Goal: Task Accomplishment & Management: Use online tool/utility

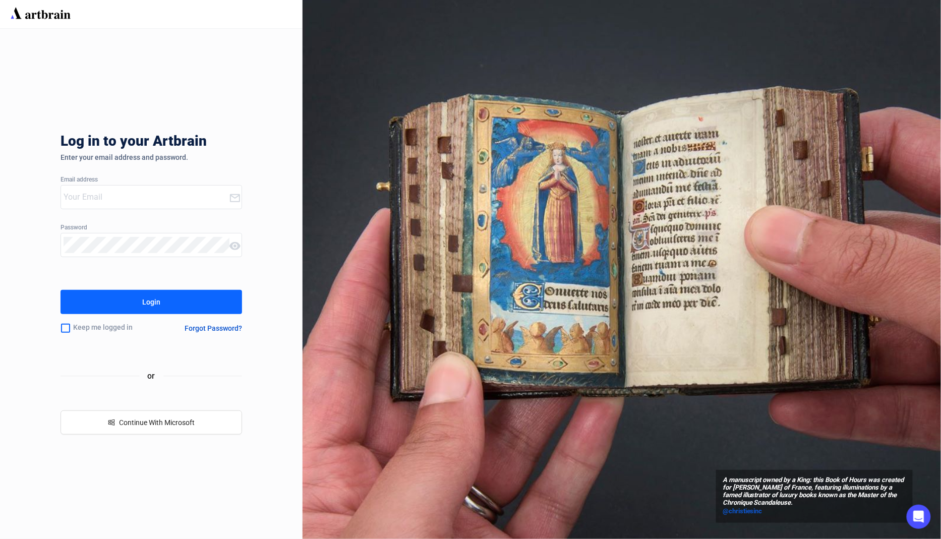
click at [206, 201] on input "email" at bounding box center [146, 197] width 165 height 16
type input "[EMAIL_ADDRESS][DOMAIN_NAME]"
click at [199, 218] on div "Log in to your Artbrain Enter your email address and password. Email address [E…" at bounding box center [152, 284] width 182 height 510
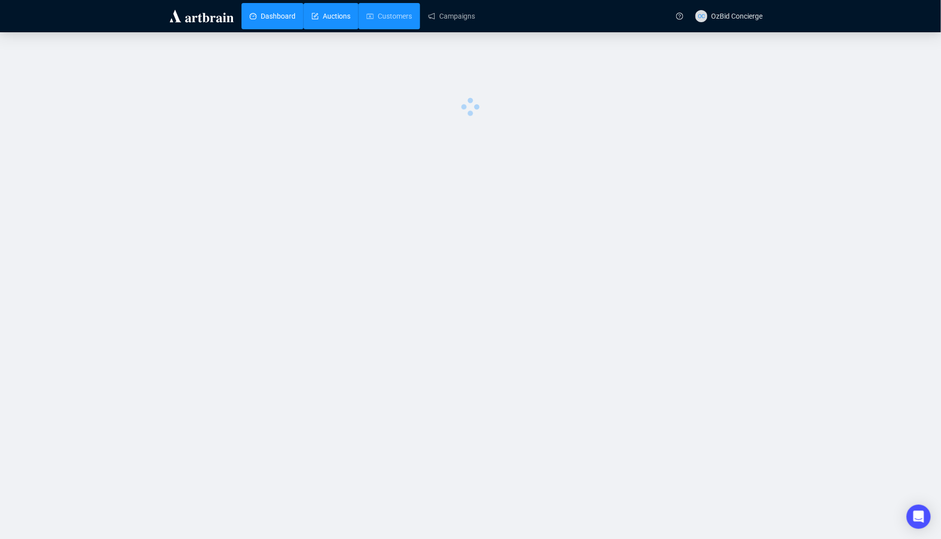
click at [340, 17] on link "Auctions" at bounding box center [331, 16] width 39 height 26
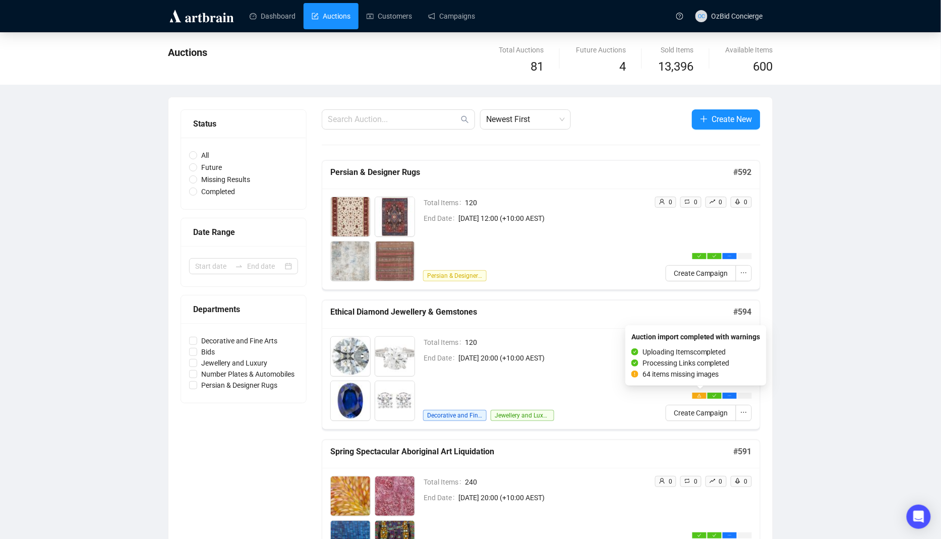
click at [576, 353] on span "[DATE] 20:00 (+10:00 AEST)" at bounding box center [552, 358] width 188 height 11
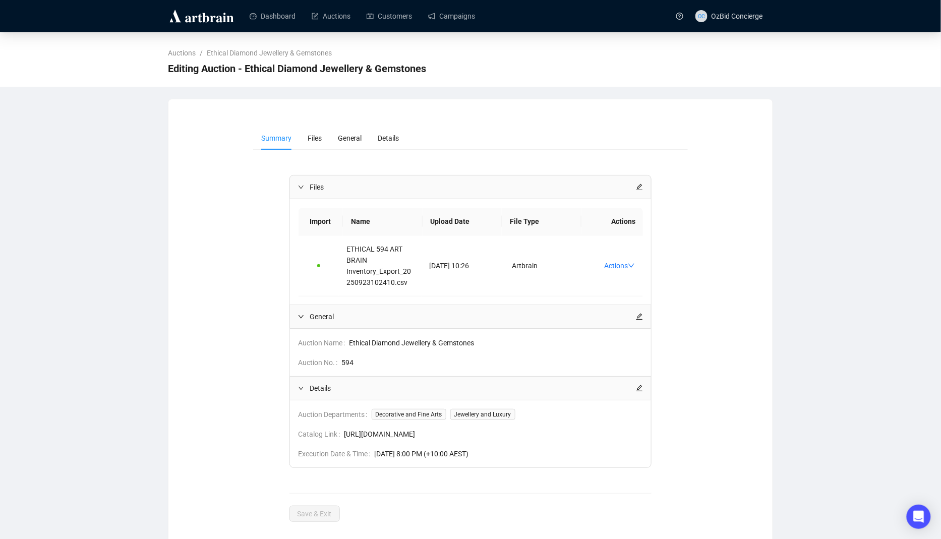
click at [392, 440] on span "[URL][DOMAIN_NAME]" at bounding box center [493, 434] width 299 height 11
copy span "[URL][DOMAIN_NAME]"
click at [331, 29] on div "Dashboard Auctions Customers Campaigns" at bounding box center [455, 16] width 432 height 32
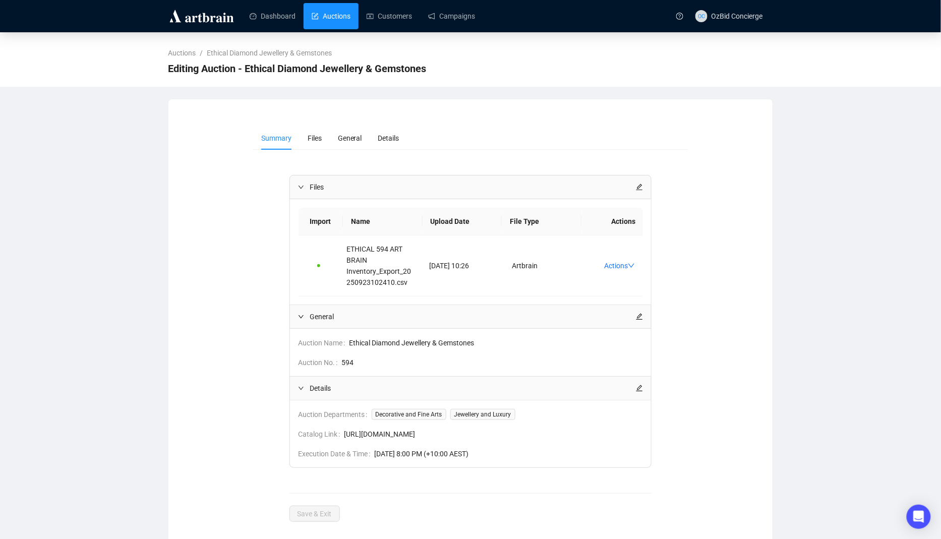
click at [335, 14] on link "Auctions" at bounding box center [331, 16] width 39 height 26
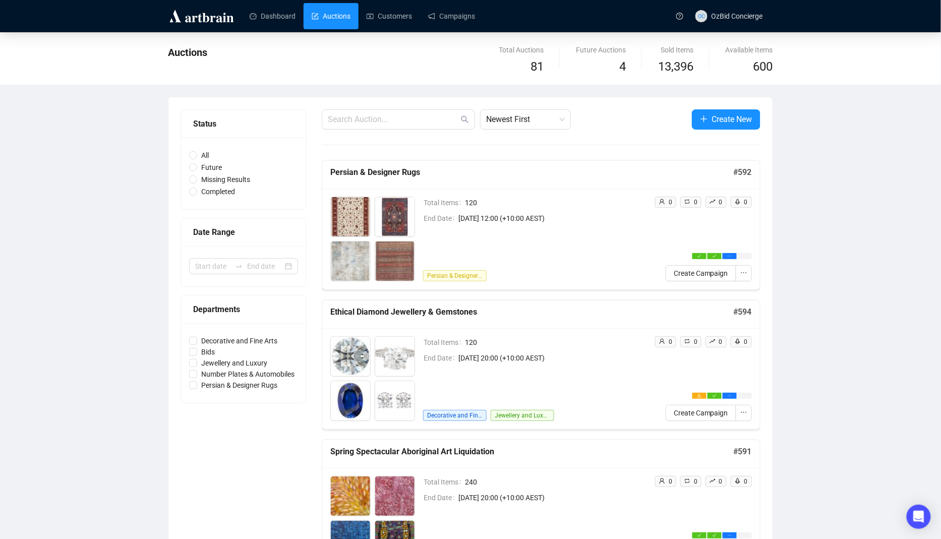
click at [489, 356] on span "[DATE] 20:00 (+10:00 AEST)" at bounding box center [552, 358] width 188 height 11
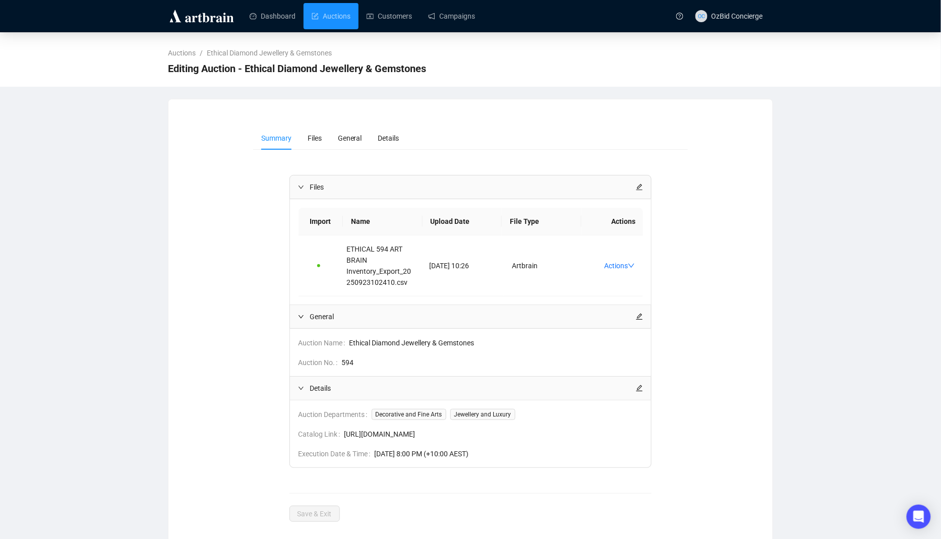
click at [423, 440] on span "[URL][DOMAIN_NAME]" at bounding box center [493, 434] width 299 height 11
copy span "[URL][DOMAIN_NAME]"
click at [382, 23] on link "Customers" at bounding box center [389, 16] width 45 height 26
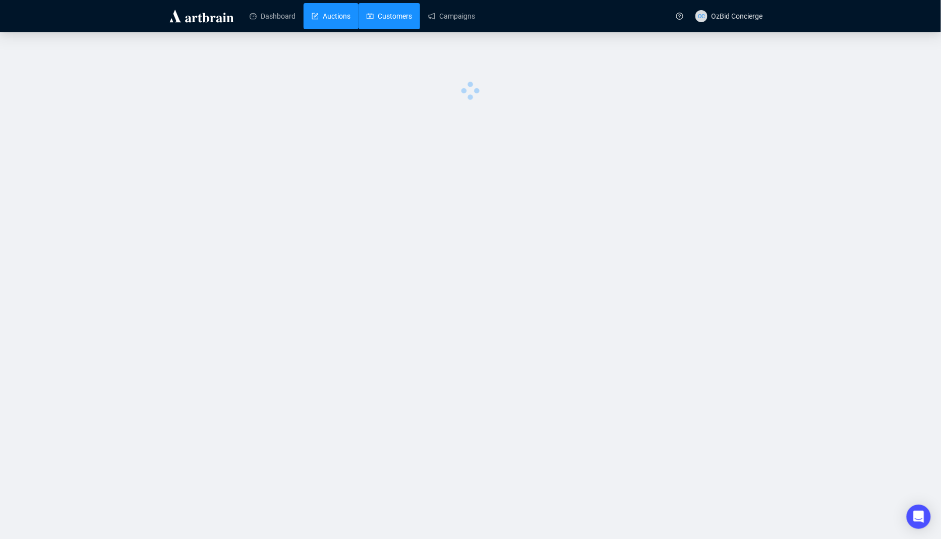
click at [345, 22] on link "Auctions" at bounding box center [331, 16] width 39 height 26
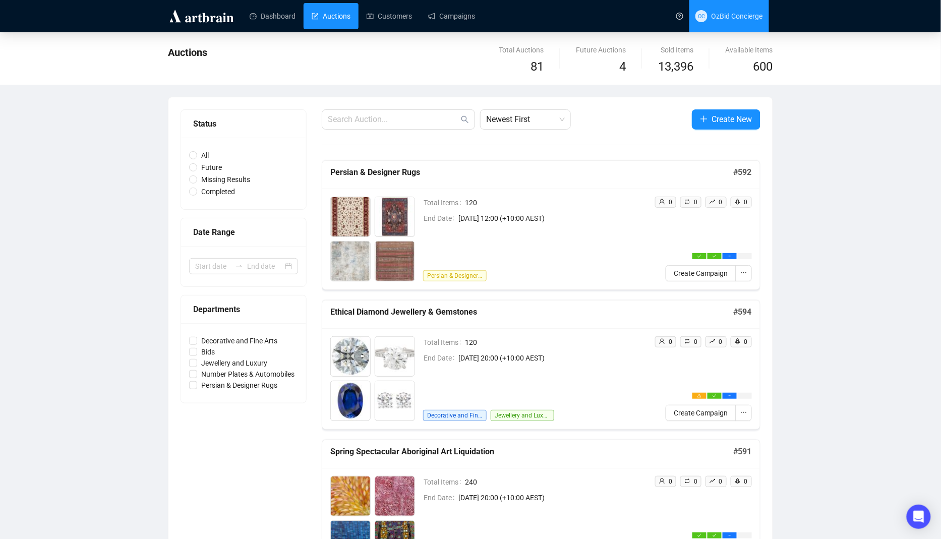
click at [732, 11] on span "OC OzBid Concierge" at bounding box center [729, 16] width 68 height 32
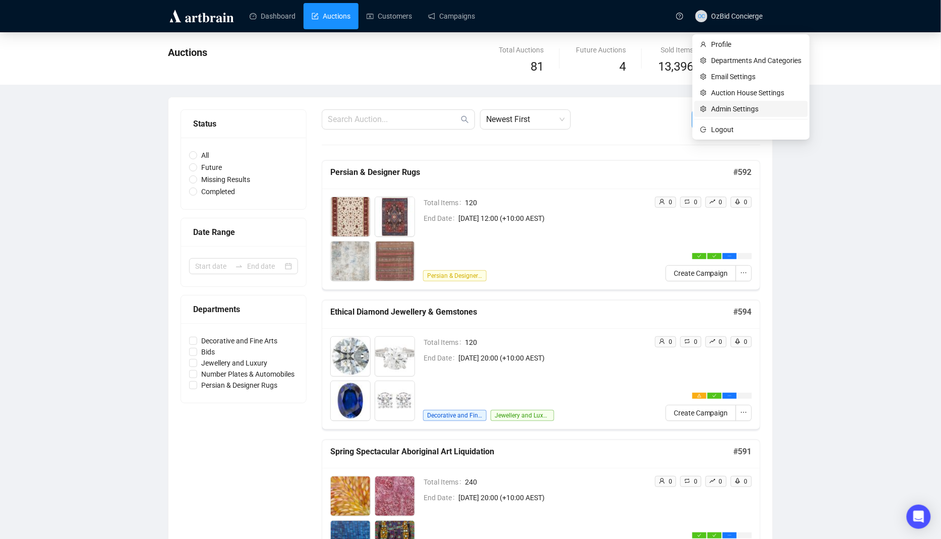
click at [732, 110] on span "Admin Settings" at bounding box center [757, 108] width 90 height 11
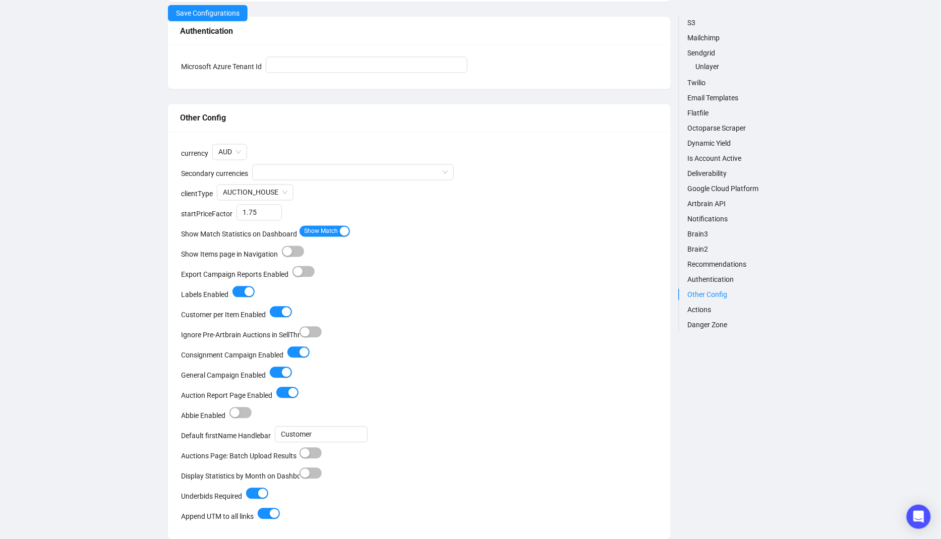
scroll to position [3810, 0]
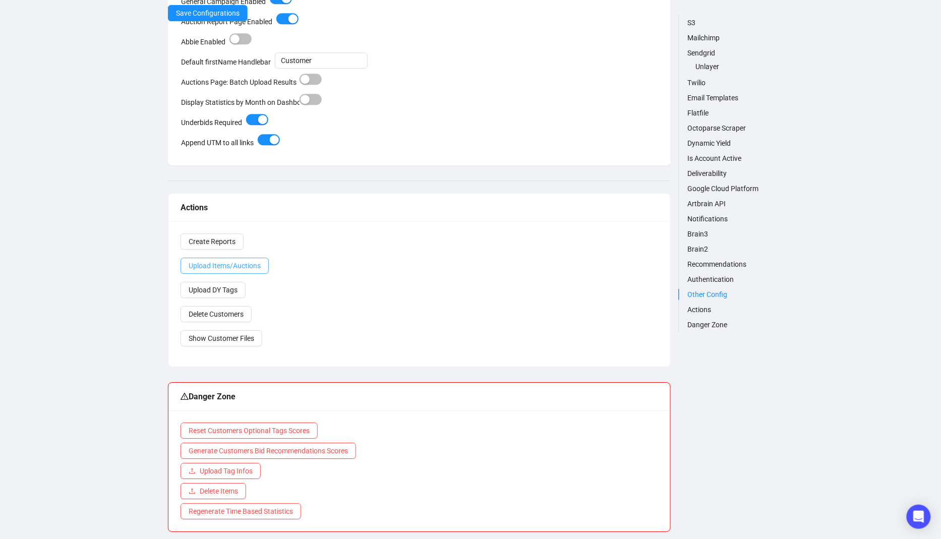
click at [251, 262] on span "Upload Items/Auctions" at bounding box center [225, 266] width 72 height 8
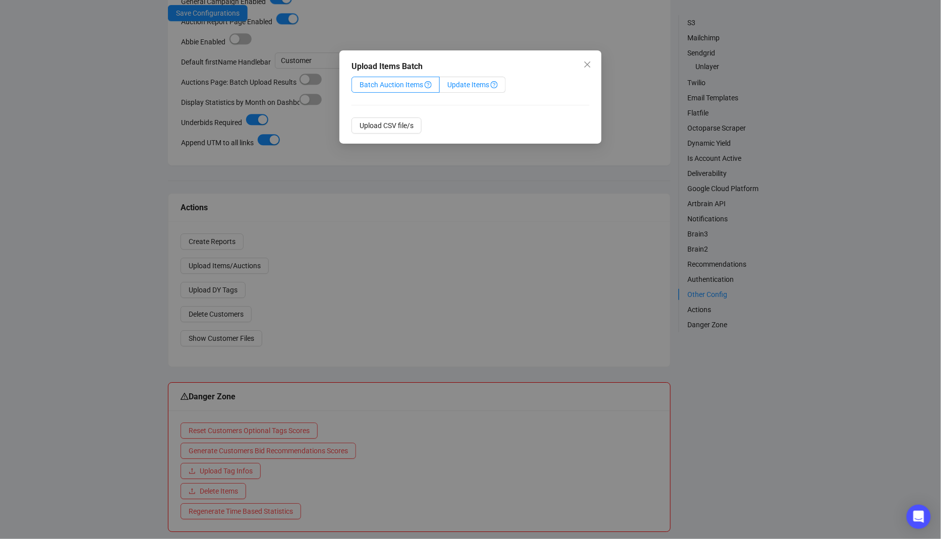
click at [493, 78] on label "Update Items" at bounding box center [473, 85] width 66 height 16
click at [440, 87] on input "Update Items" at bounding box center [440, 87] width 0 height 0
click at [378, 126] on span "Upload CSV file/s" at bounding box center [387, 125] width 54 height 11
